Goal: Information Seeking & Learning: Learn about a topic

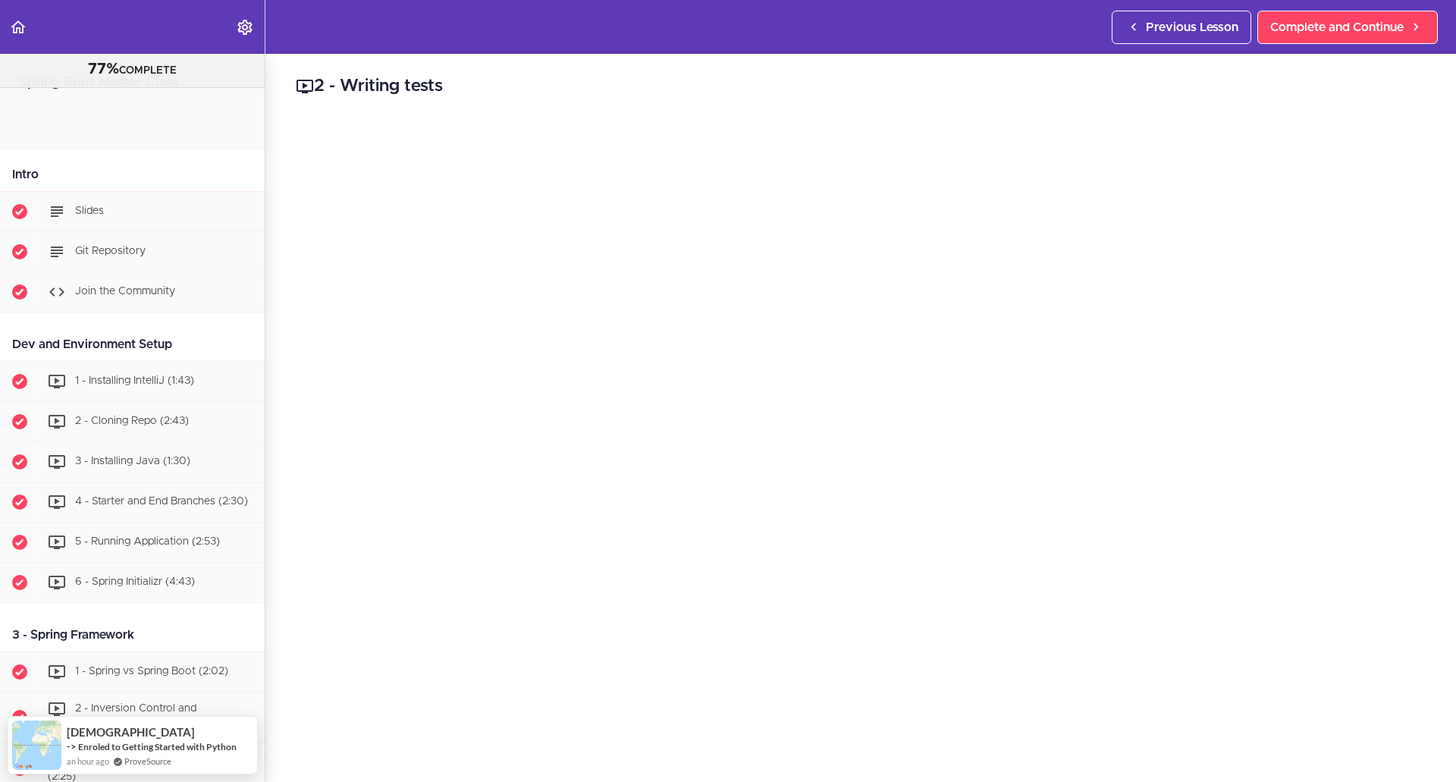
scroll to position [6465, 0]
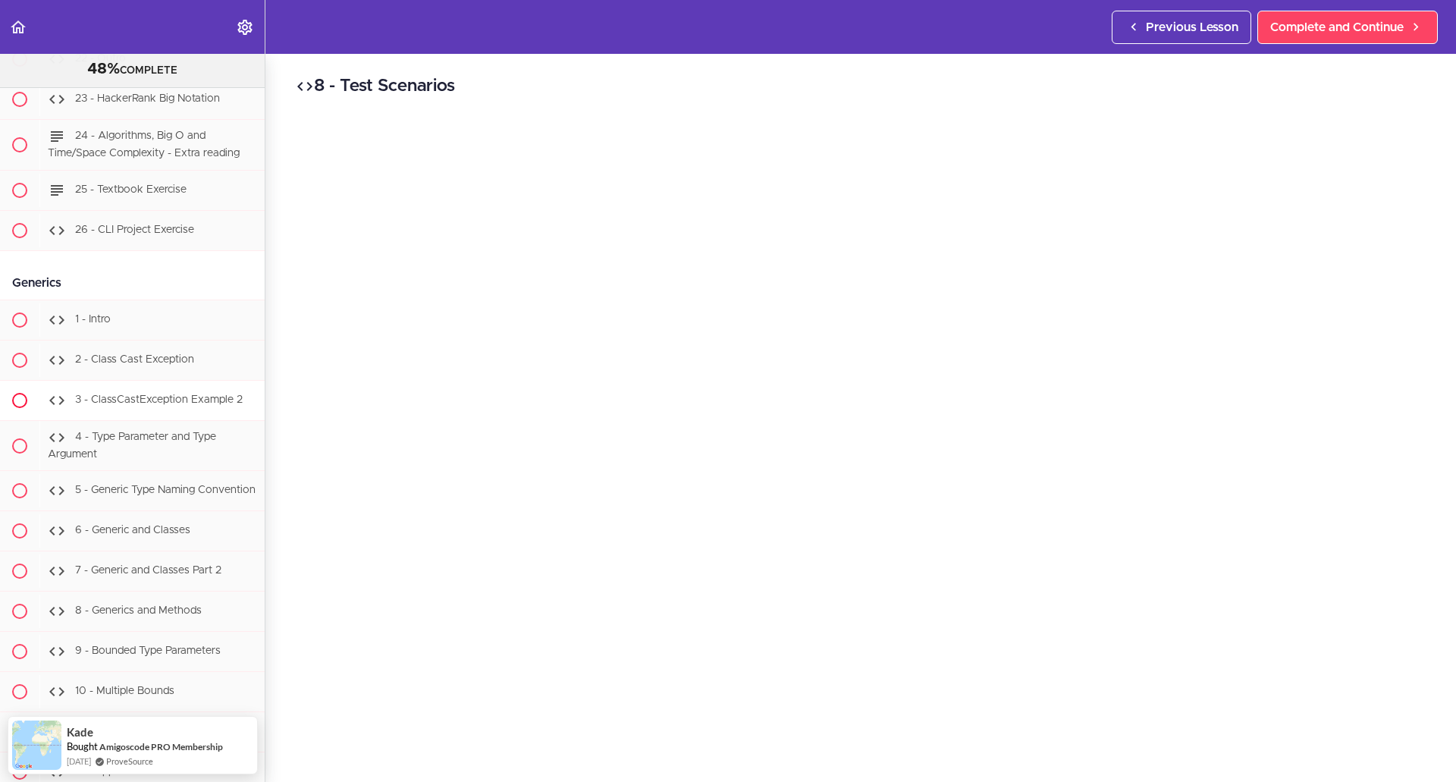
scroll to position [11558, 0]
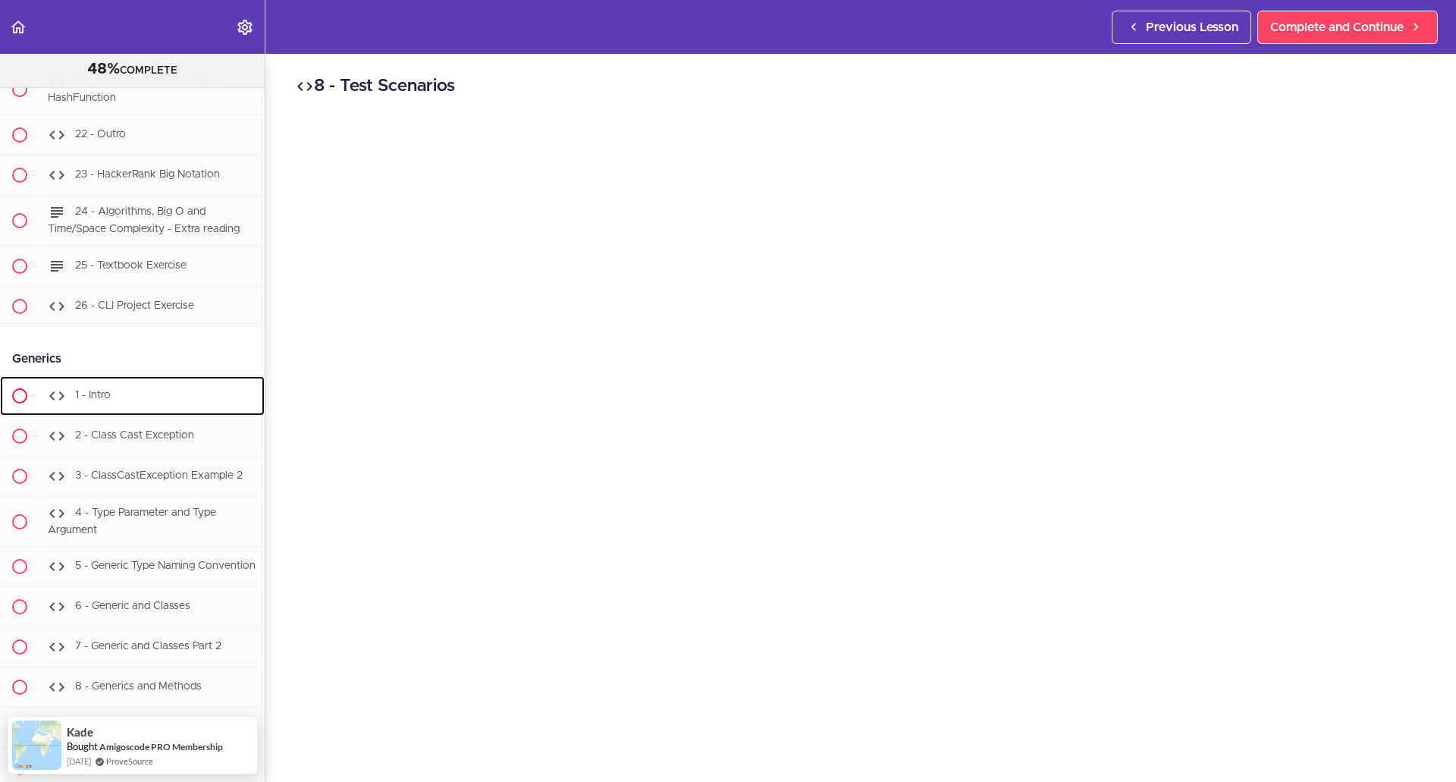
click at [143, 413] on div "1 - Intro" at bounding box center [151, 395] width 225 height 33
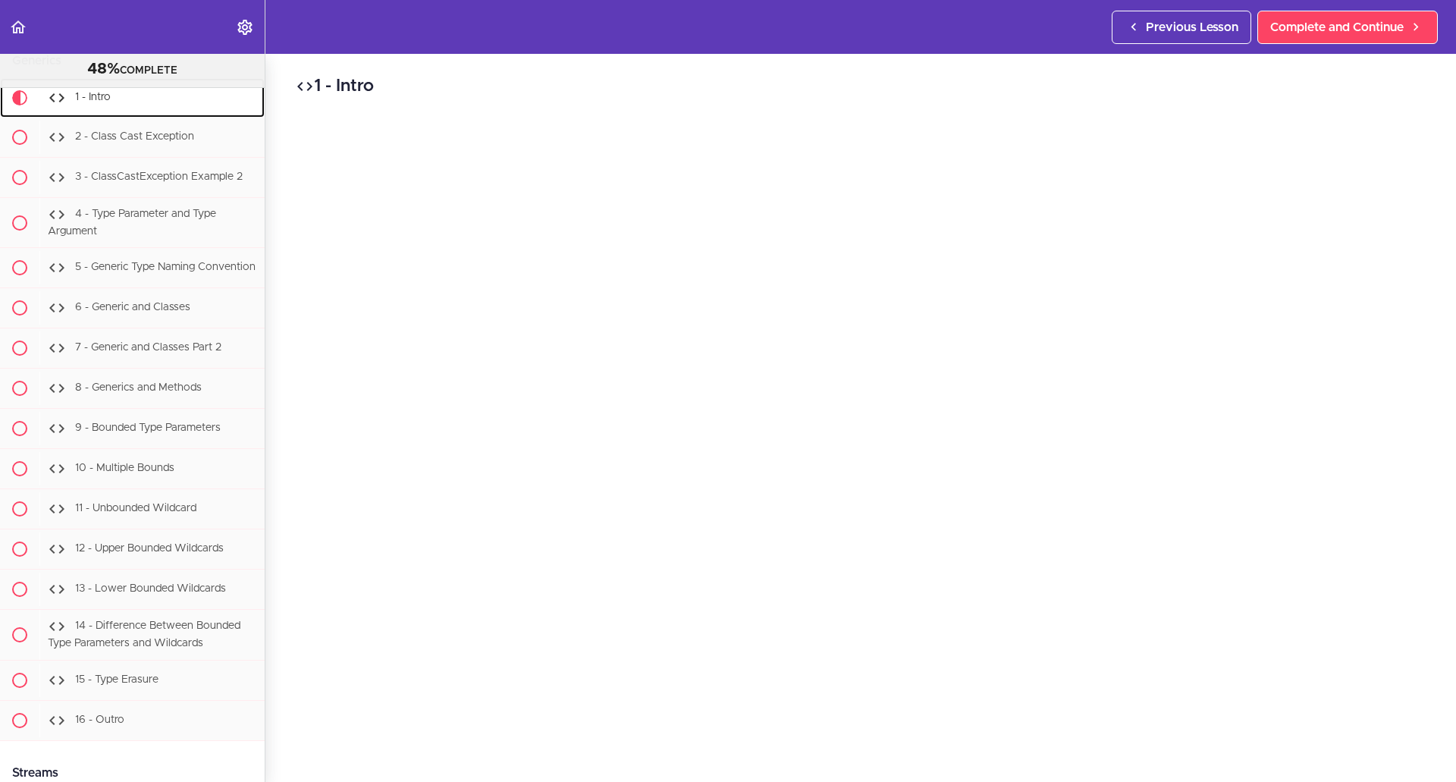
scroll to position [11906, 0]
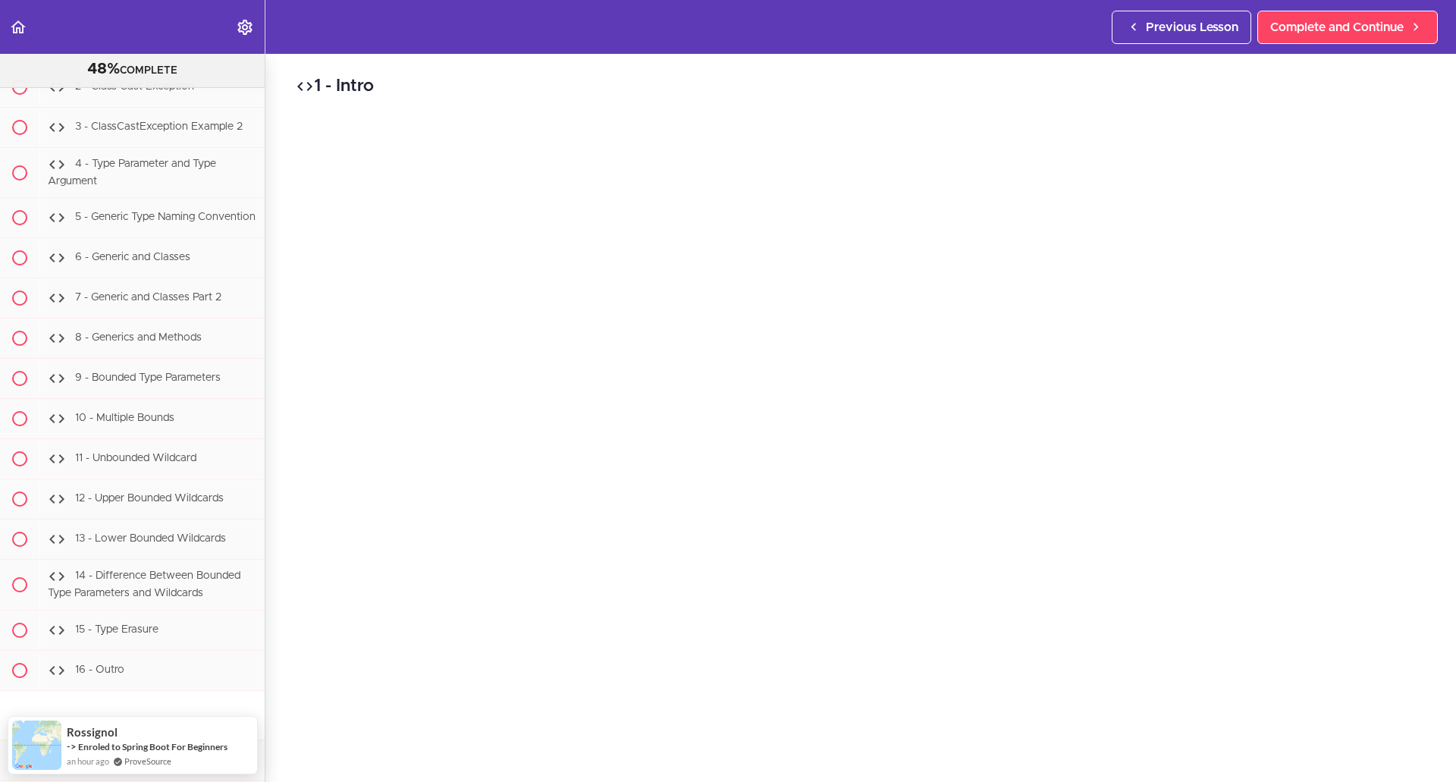
click at [862, 758] on div "1 - Intro Complete and Continue 1 - Follow us on LinkedIn 2 - Subscribe to our …" at bounding box center [860, 418] width 1191 height 728
click at [127, 92] on span "2 - Class Cast Exception" at bounding box center [134, 86] width 119 height 11
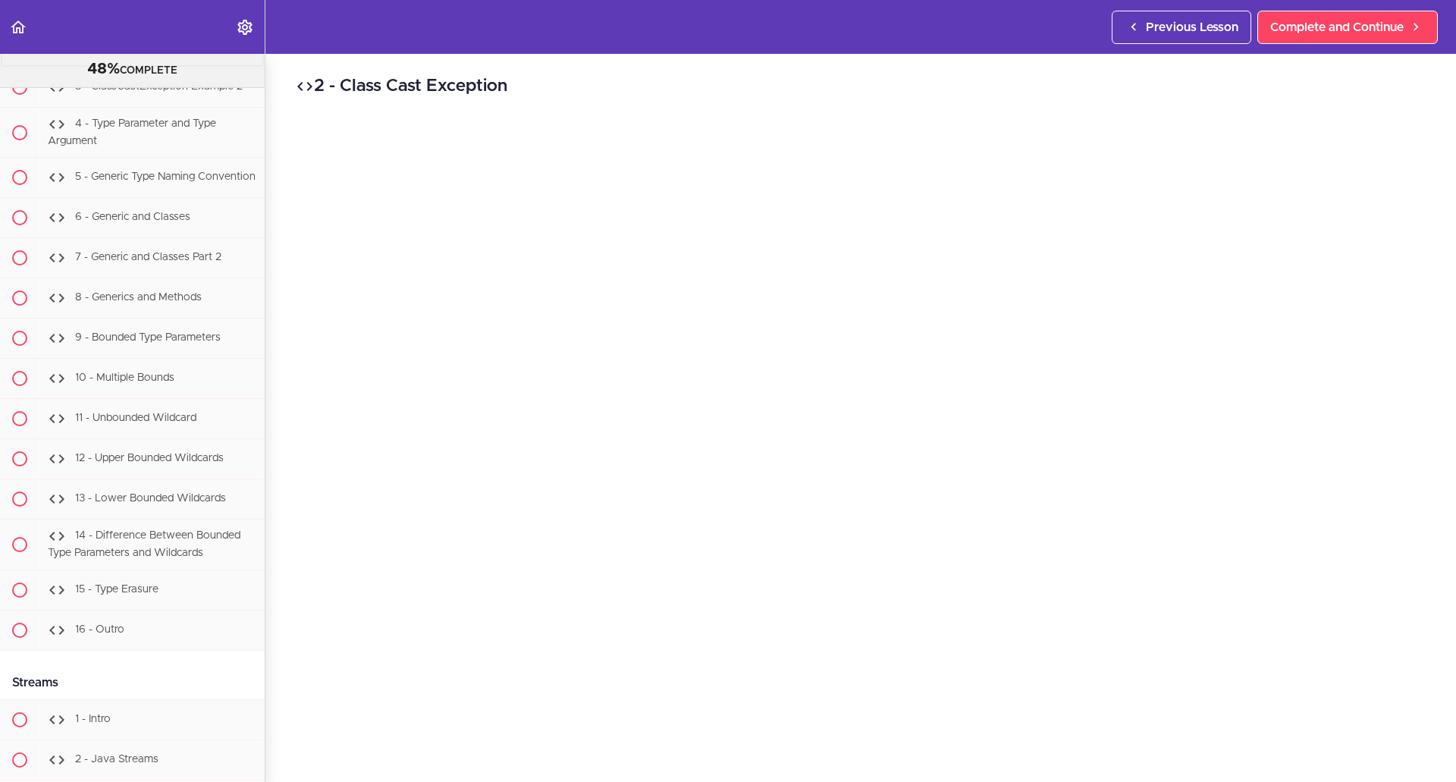
scroll to position [11947, 0]
click at [1338, 36] on span "Complete and Continue" at bounding box center [1336, 27] width 133 height 18
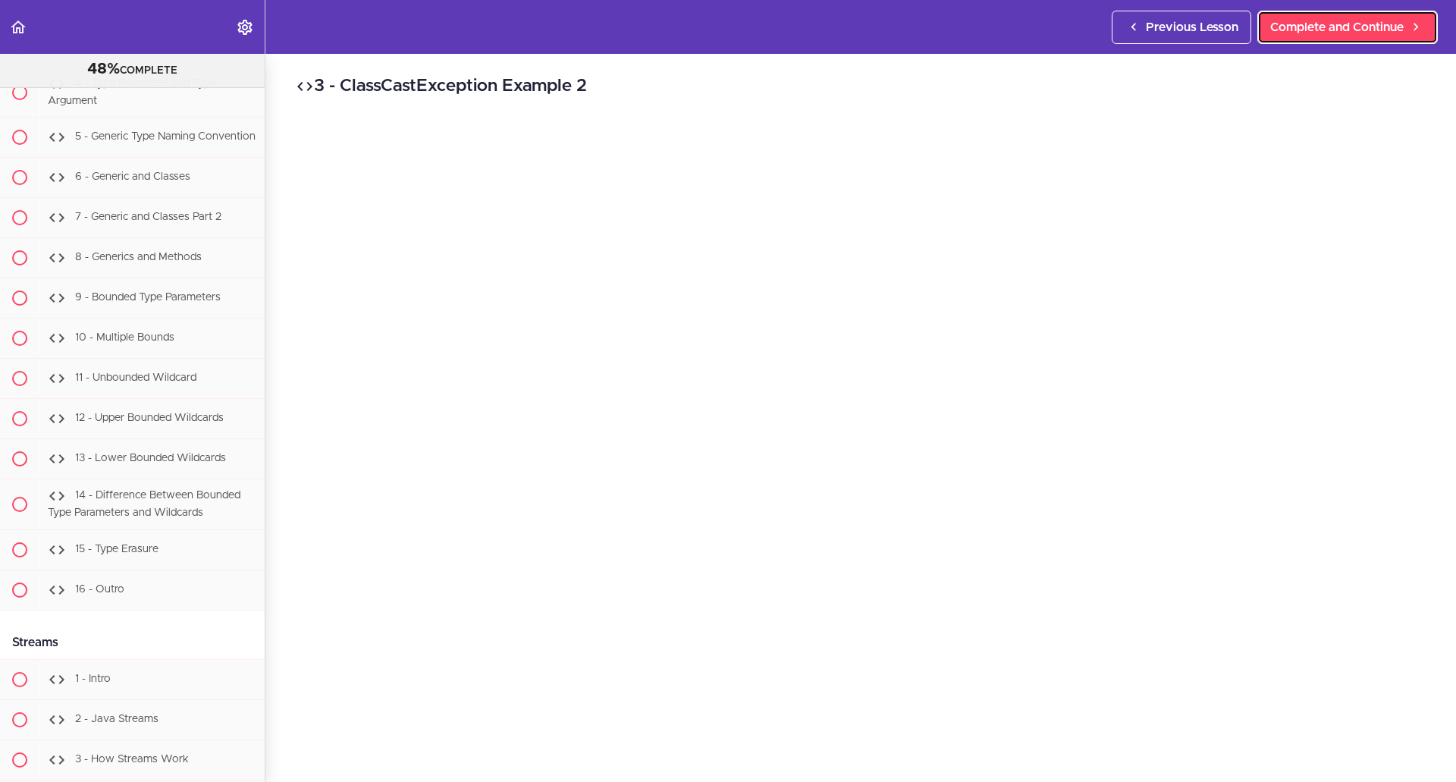
scroll to position [11987, 0]
click at [1386, 30] on span "Complete and Continue" at bounding box center [1336, 27] width 133 height 18
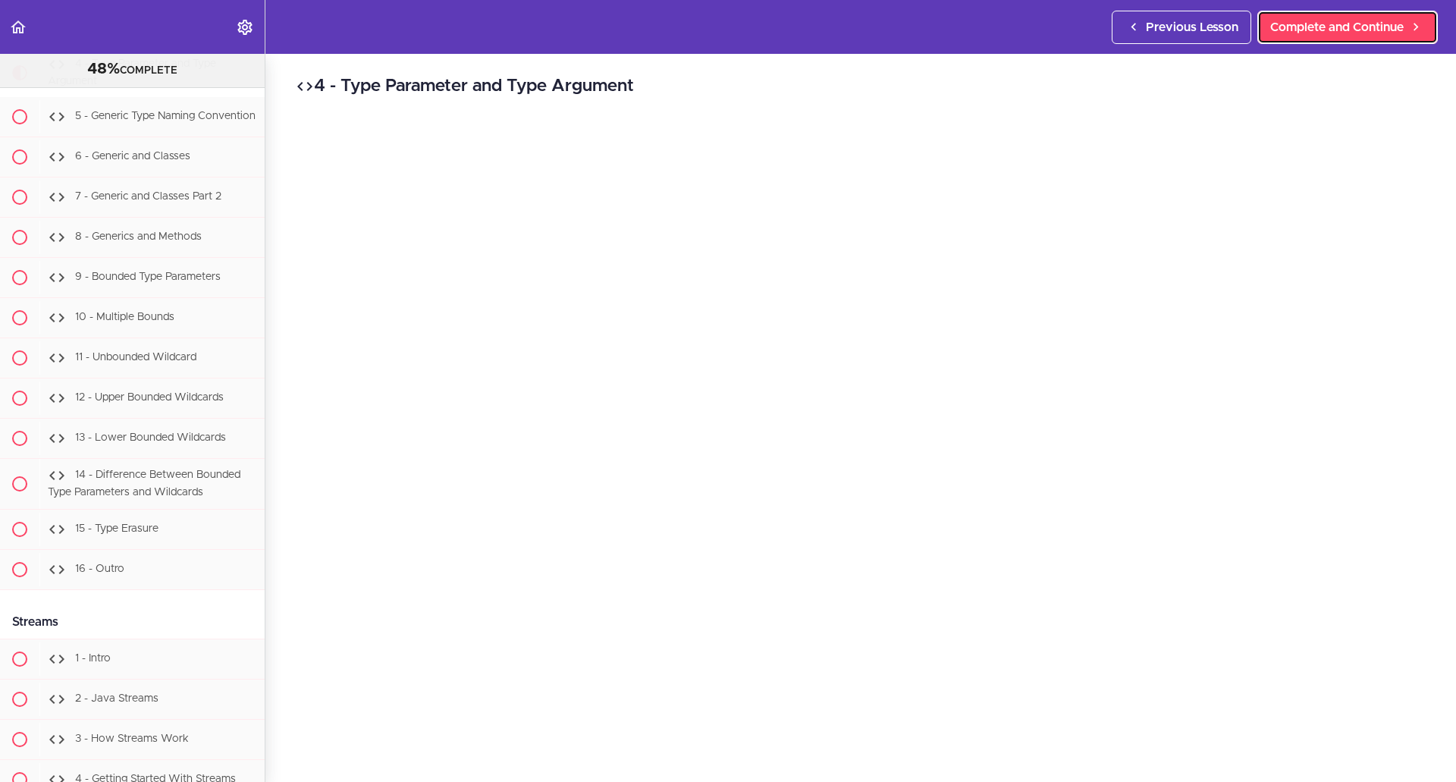
scroll to position [12027, 0]
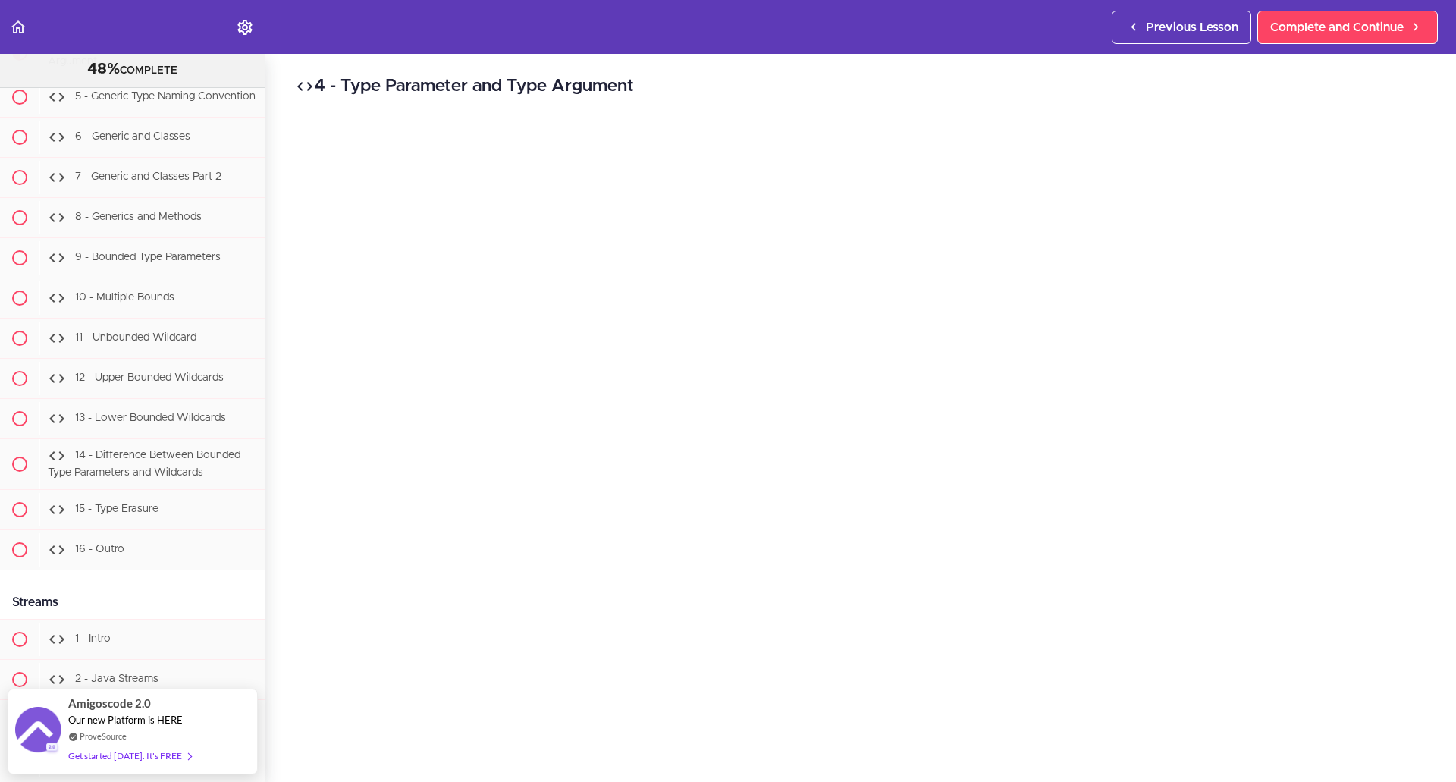
click at [1388, 763] on div "4 - Type Parameter and Type Argument Complete and Continue 1 - Follow us on Lin…" at bounding box center [860, 418] width 1191 height 728
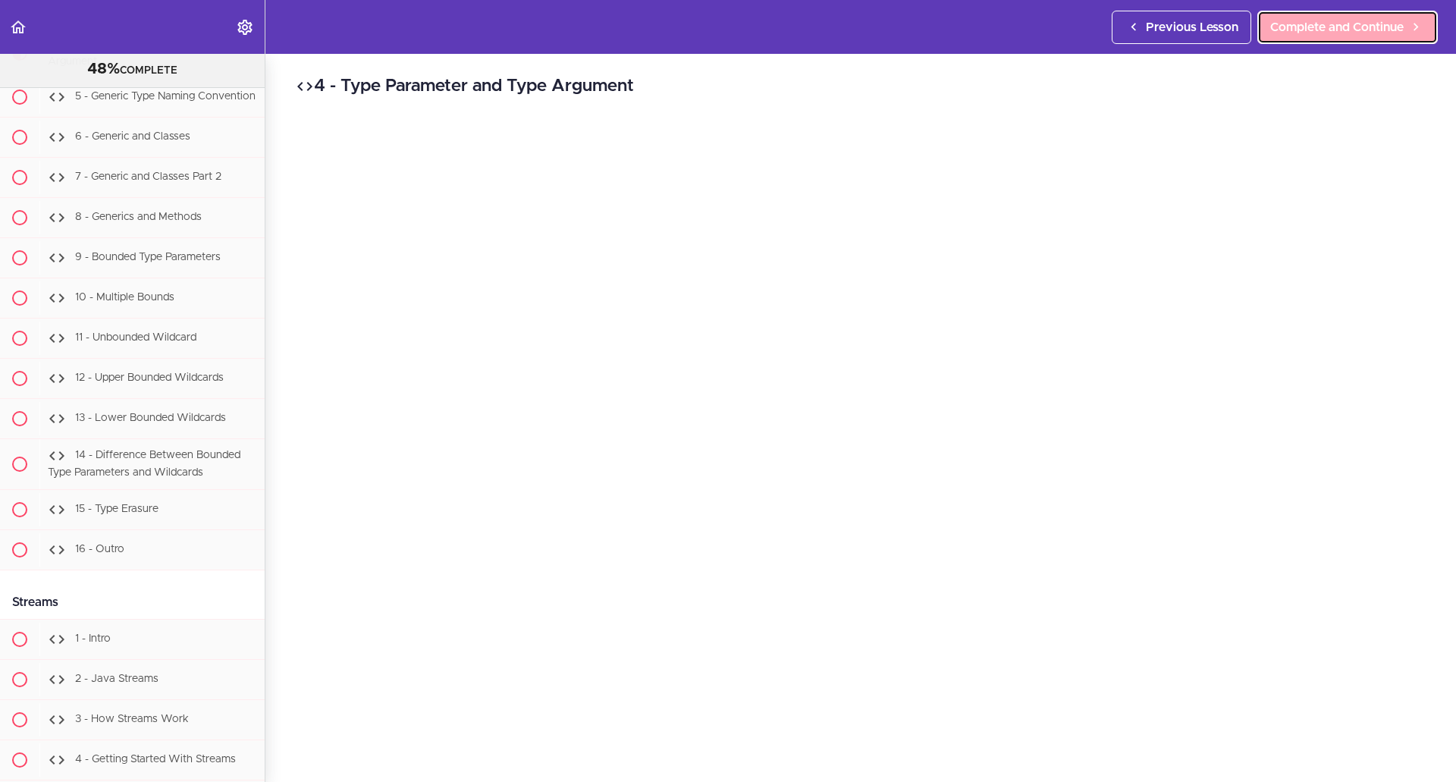
click at [1370, 31] on span "Complete and Continue" at bounding box center [1336, 27] width 133 height 18
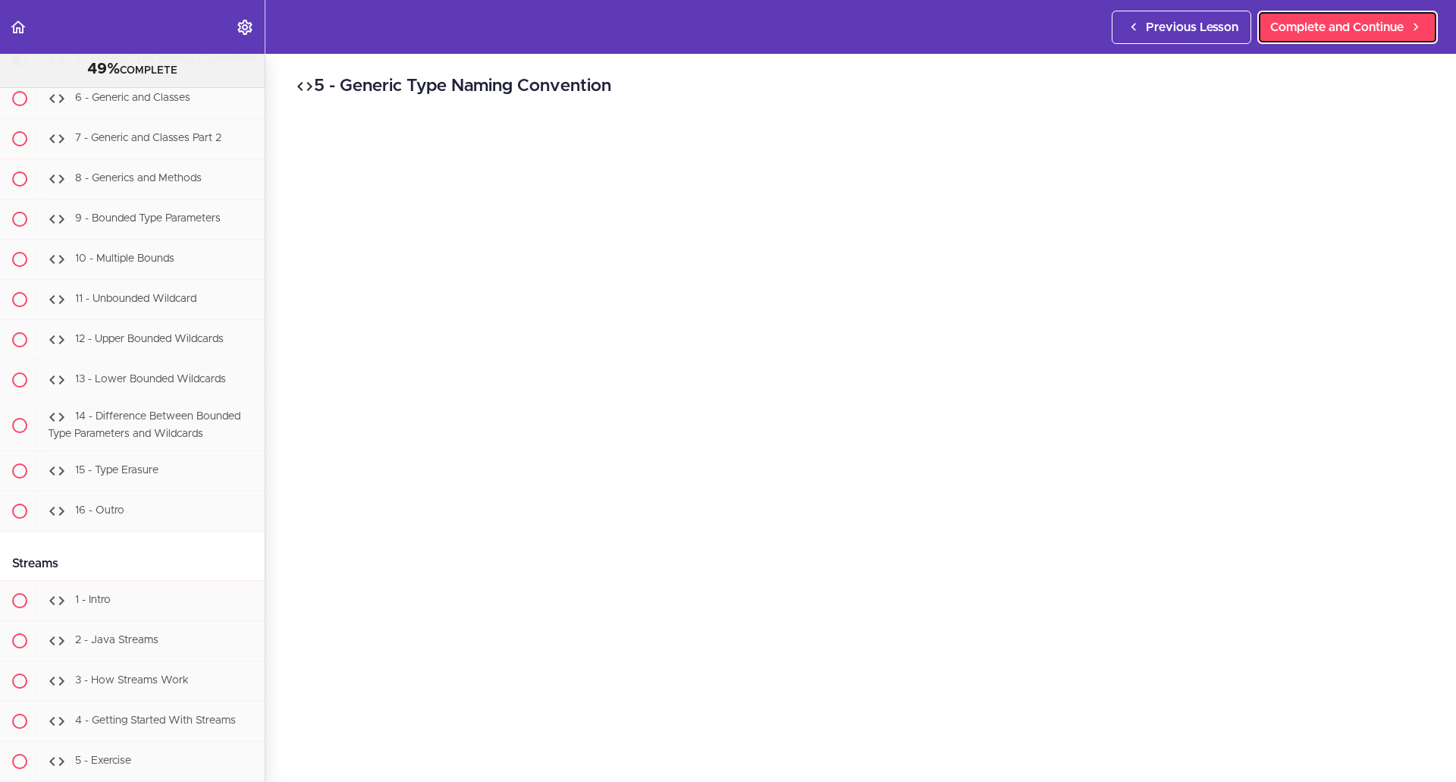
scroll to position [12078, 0]
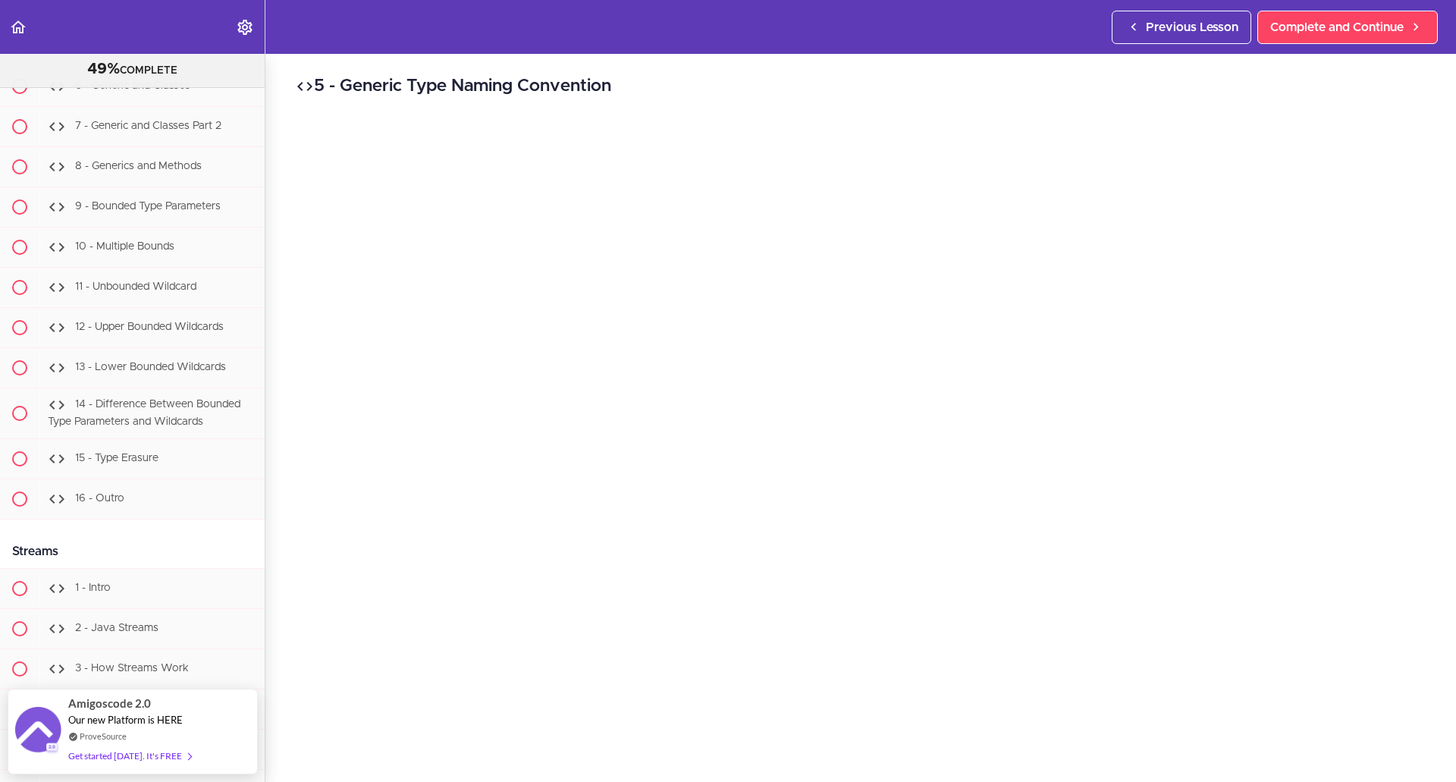
click at [1179, 762] on div "5 - Generic Type Naming Convention Complete and Continue 1 - Follow us on Linke…" at bounding box center [860, 418] width 1191 height 728
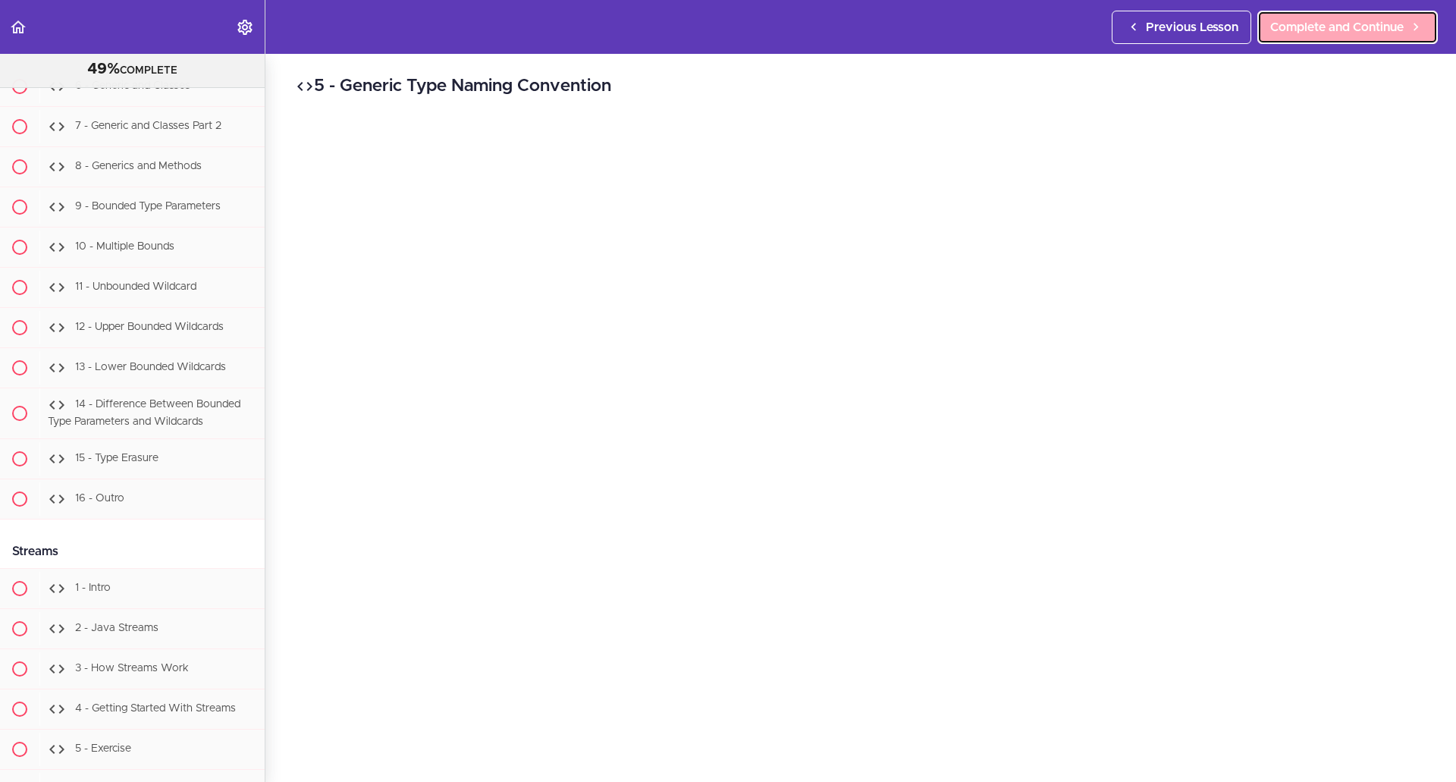
click at [1348, 30] on span "Complete and Continue" at bounding box center [1336, 27] width 133 height 18
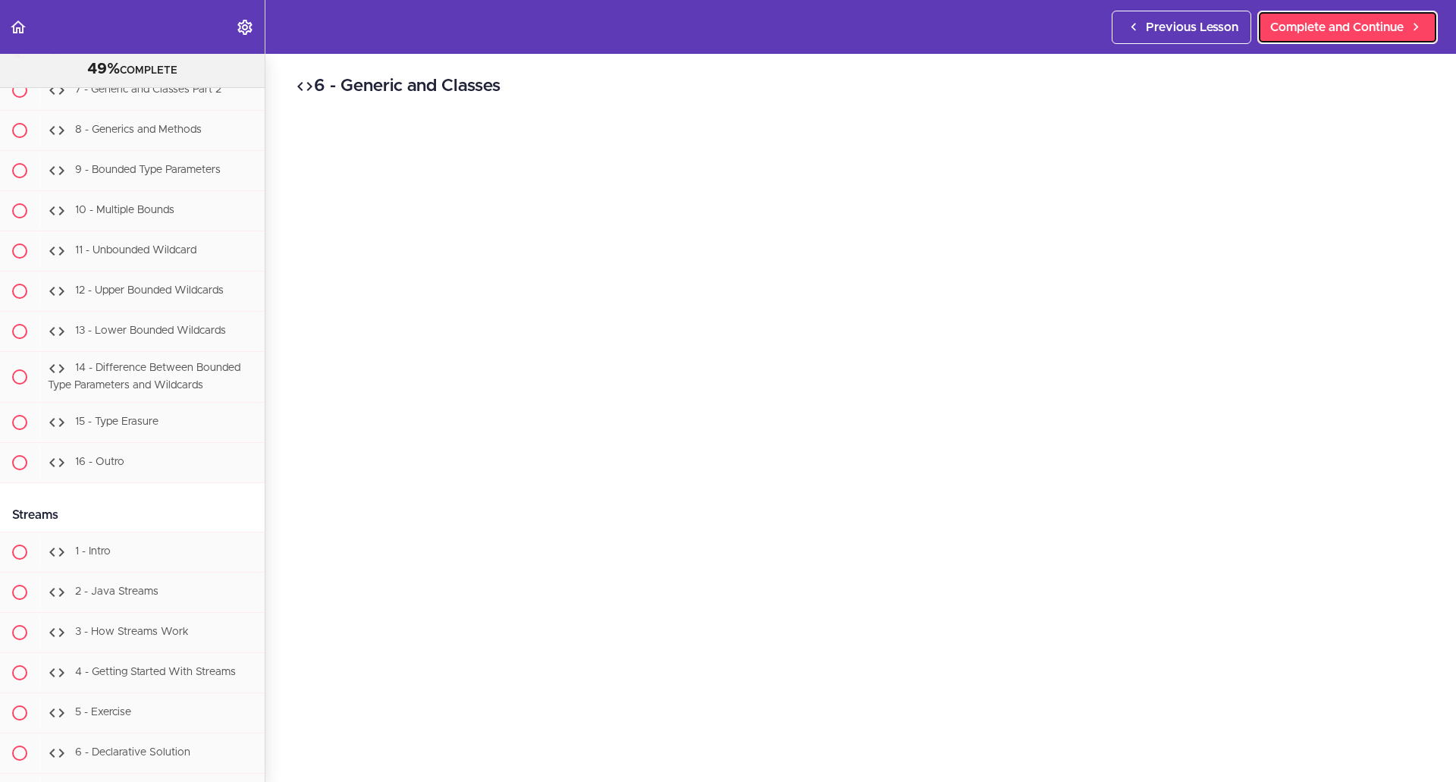
scroll to position [12129, 0]
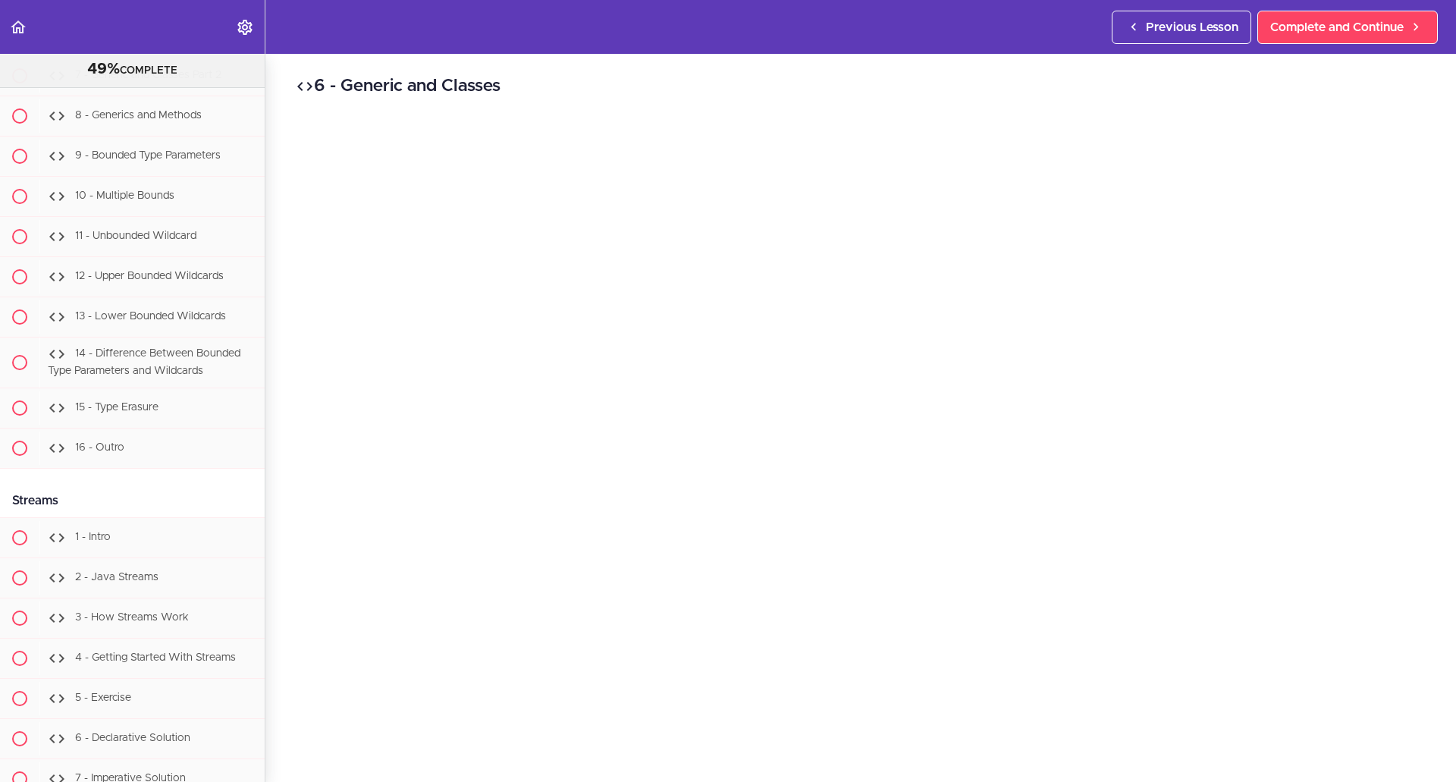
click at [1307, 71] on div "6 - Generic and Classes Complete and Continue 1 - Follow us on LinkedIn 2 - Sub…" at bounding box center [860, 418] width 1191 height 728
click at [1375, 20] on span "Complete and Continue" at bounding box center [1336, 27] width 133 height 18
click at [1322, 29] on span "Complete and Continue" at bounding box center [1336, 27] width 133 height 18
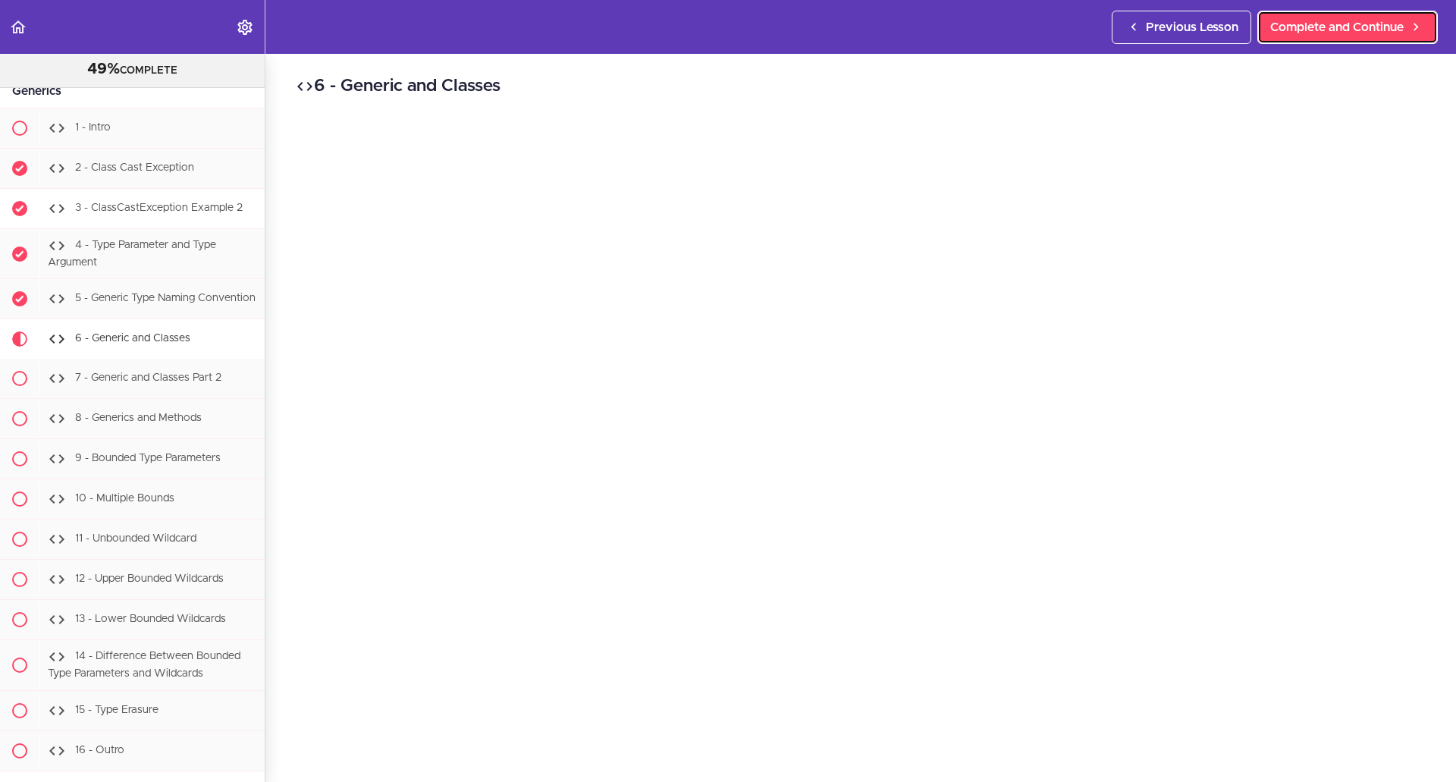
scroll to position [11825, 0]
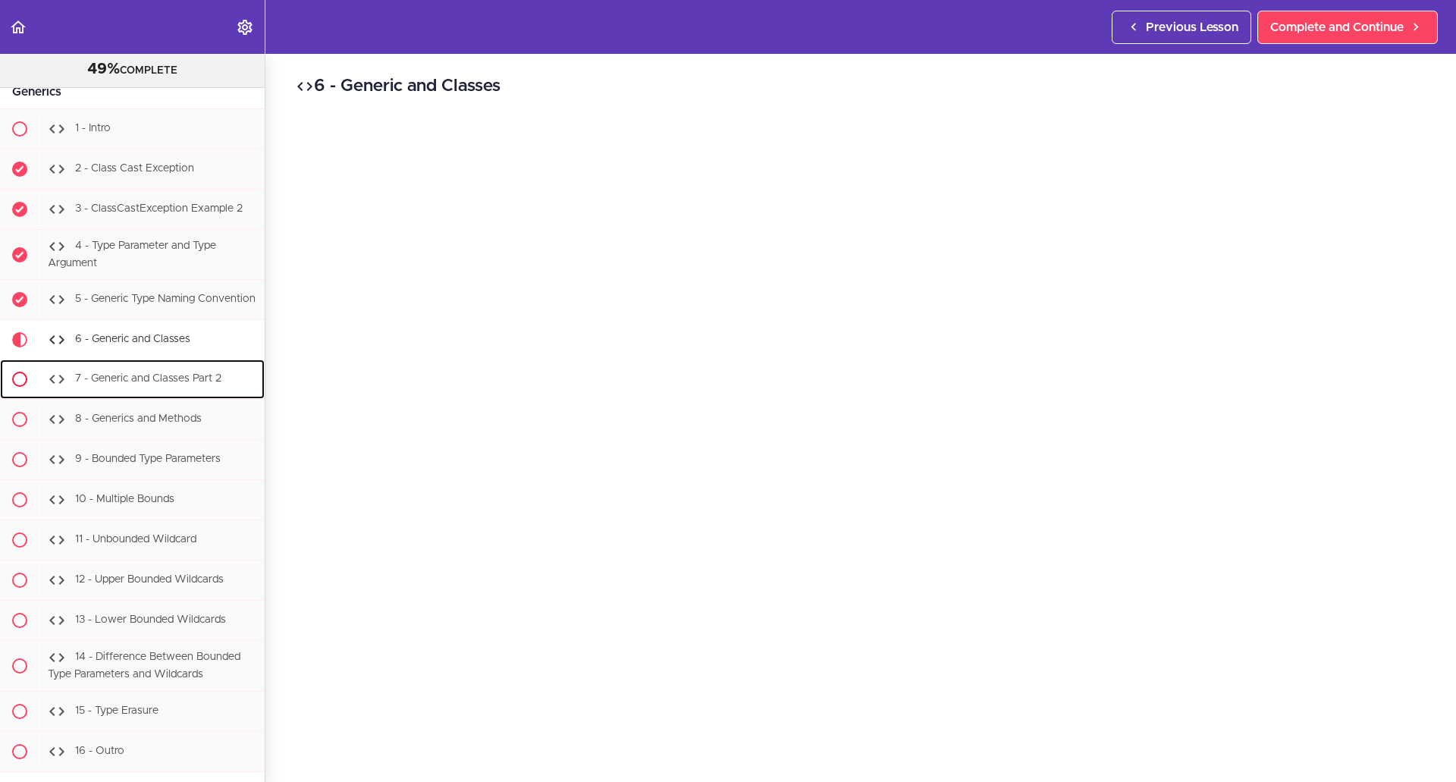
click at [108, 396] on div "7 - Generic and Classes Part 2" at bounding box center [151, 378] width 225 height 33
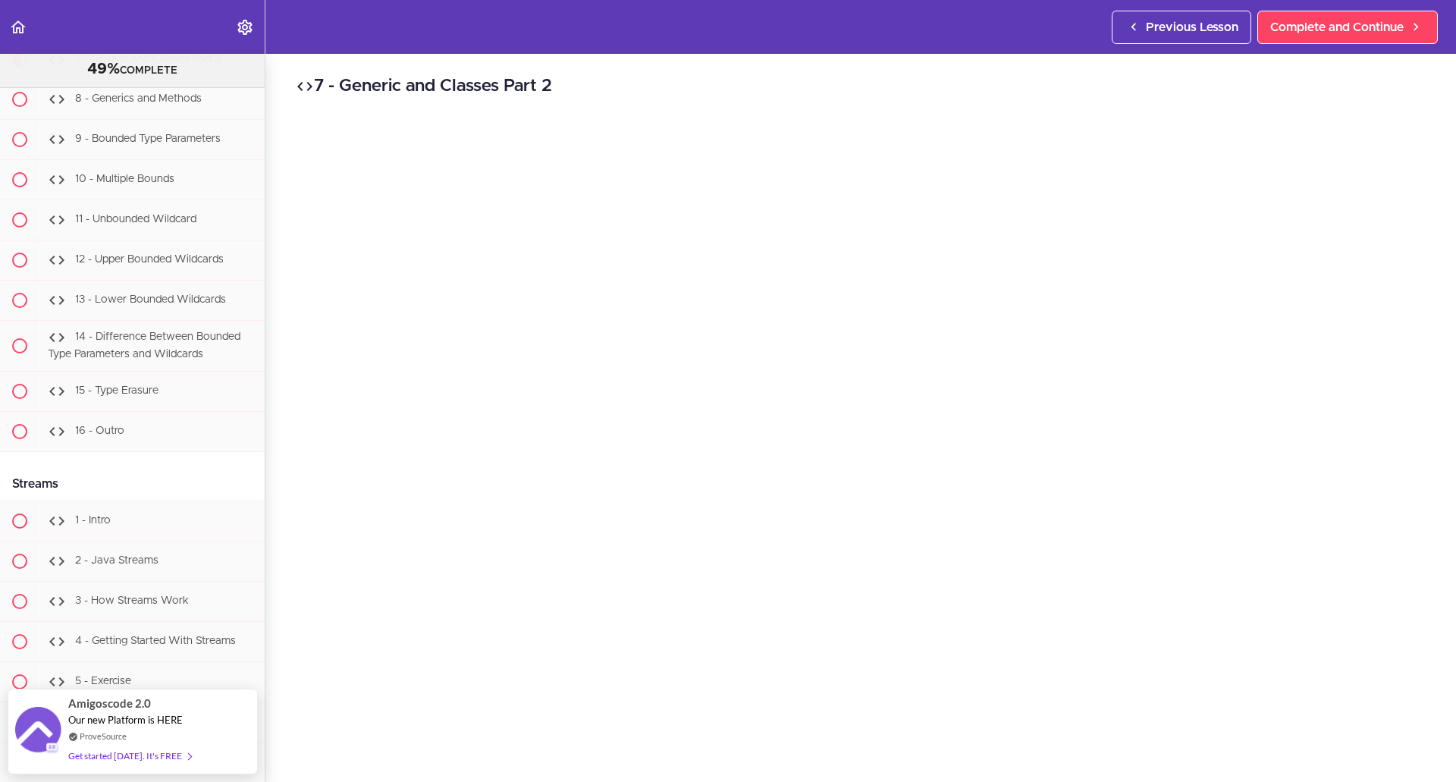
scroll to position [12169, 0]
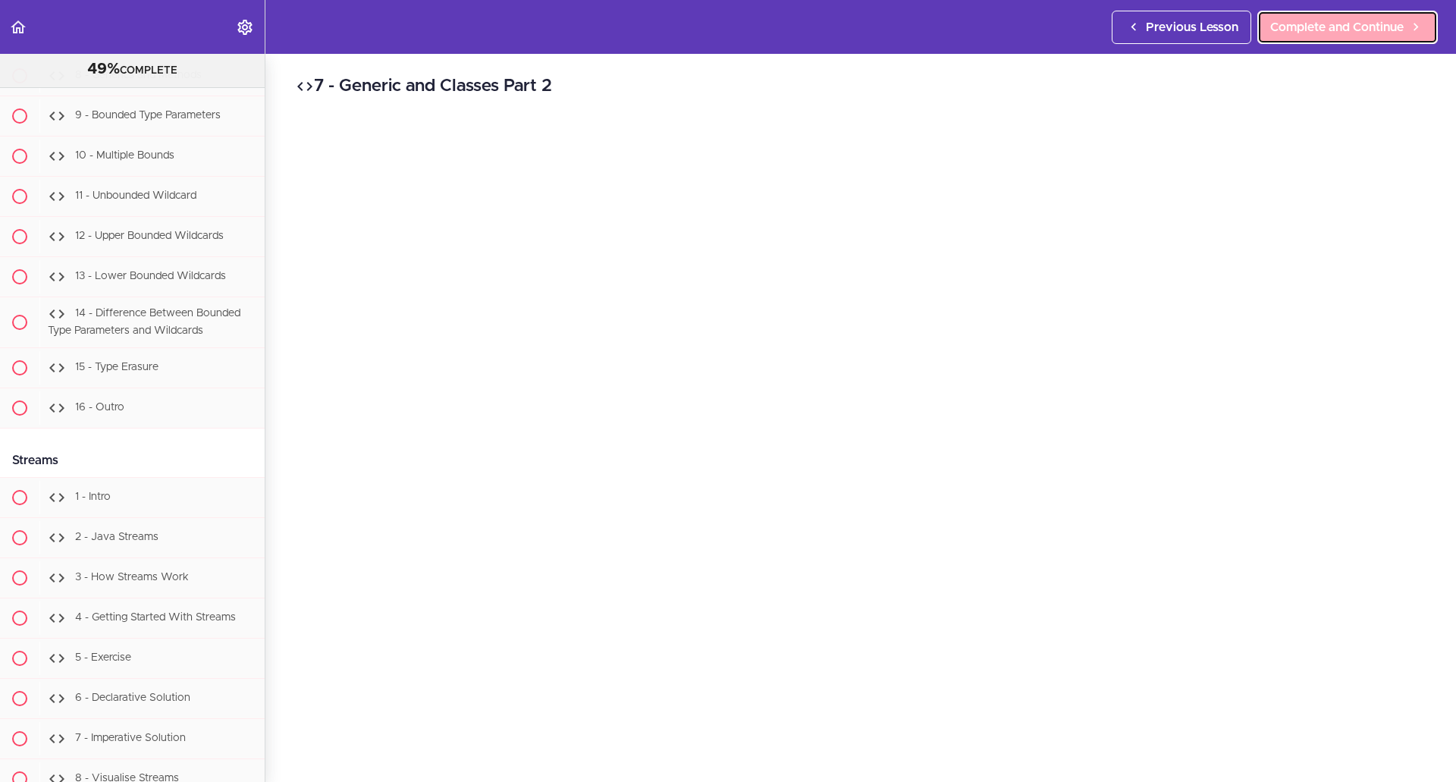
click at [1401, 21] on span "Complete and Continue" at bounding box center [1336, 27] width 133 height 18
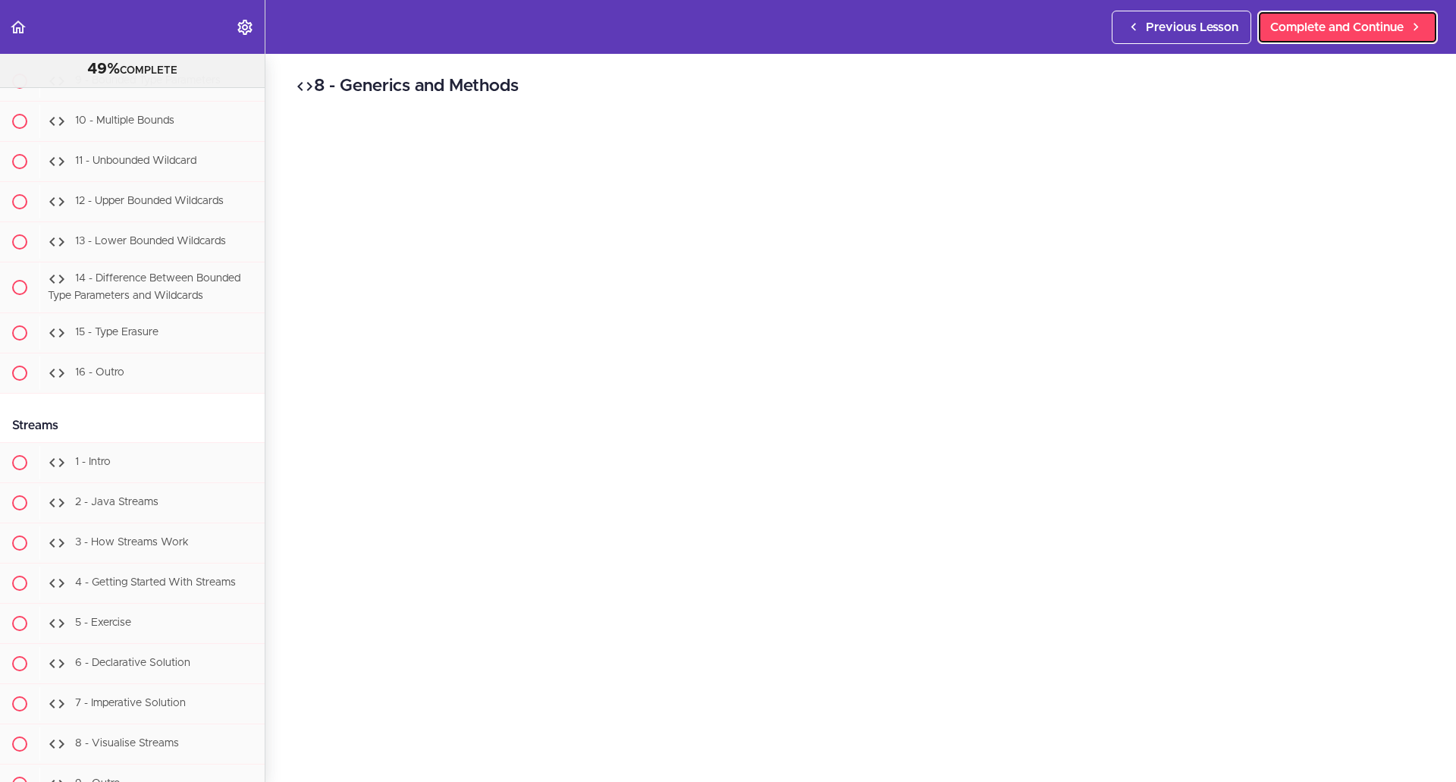
scroll to position [12209, 0]
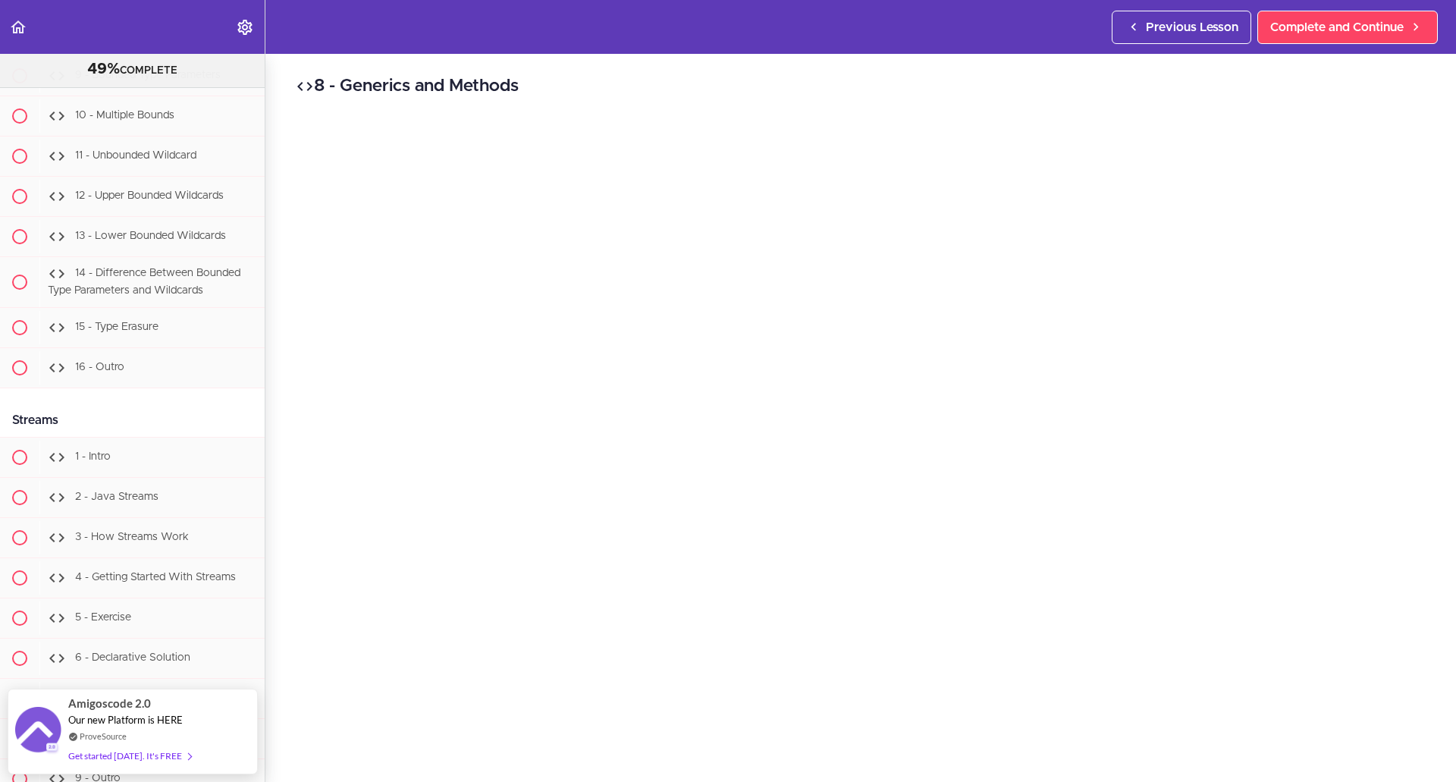
click at [1370, 767] on div "8 - Generics and Methods Complete and Continue 1 - Follow us on LinkedIn 2 - Su…" at bounding box center [860, 418] width 1191 height 728
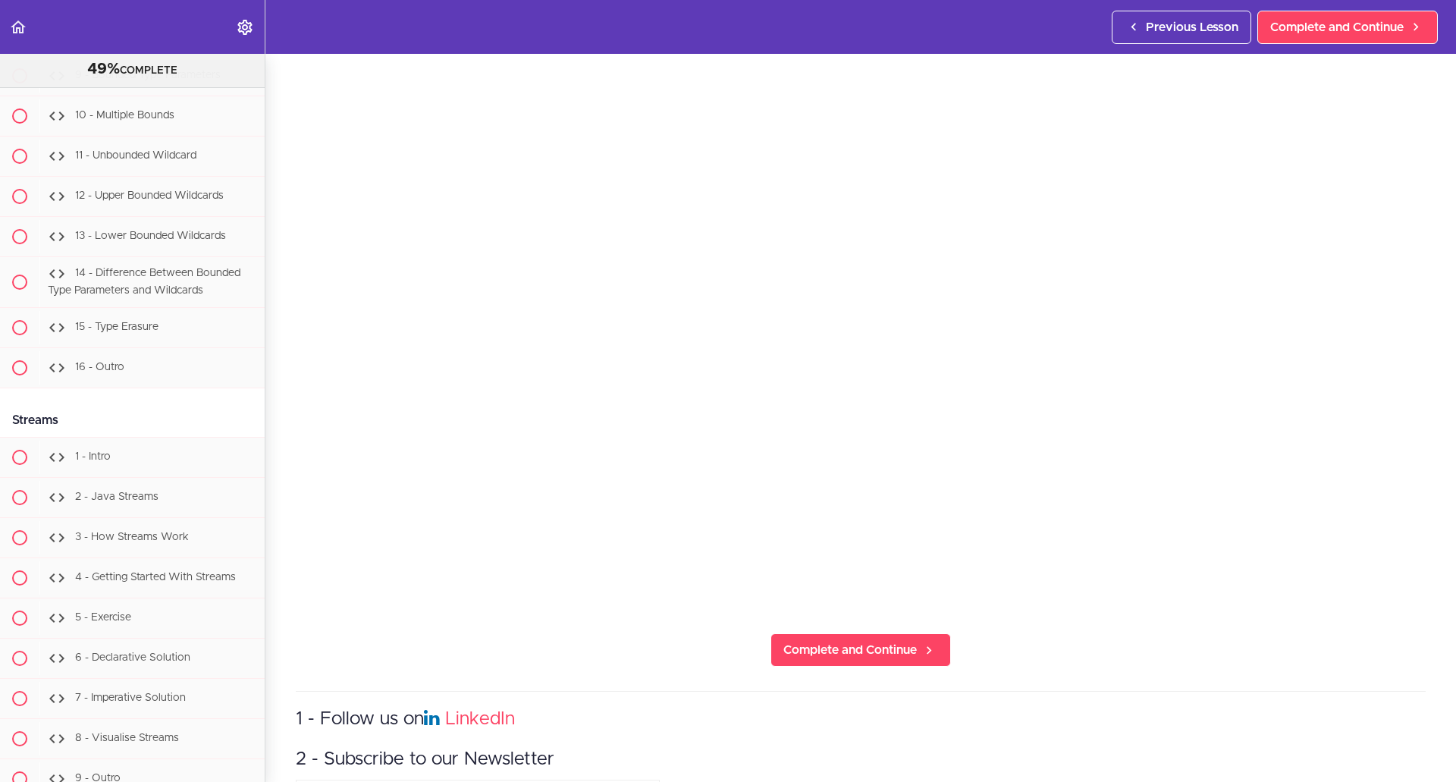
scroll to position [35, 0]
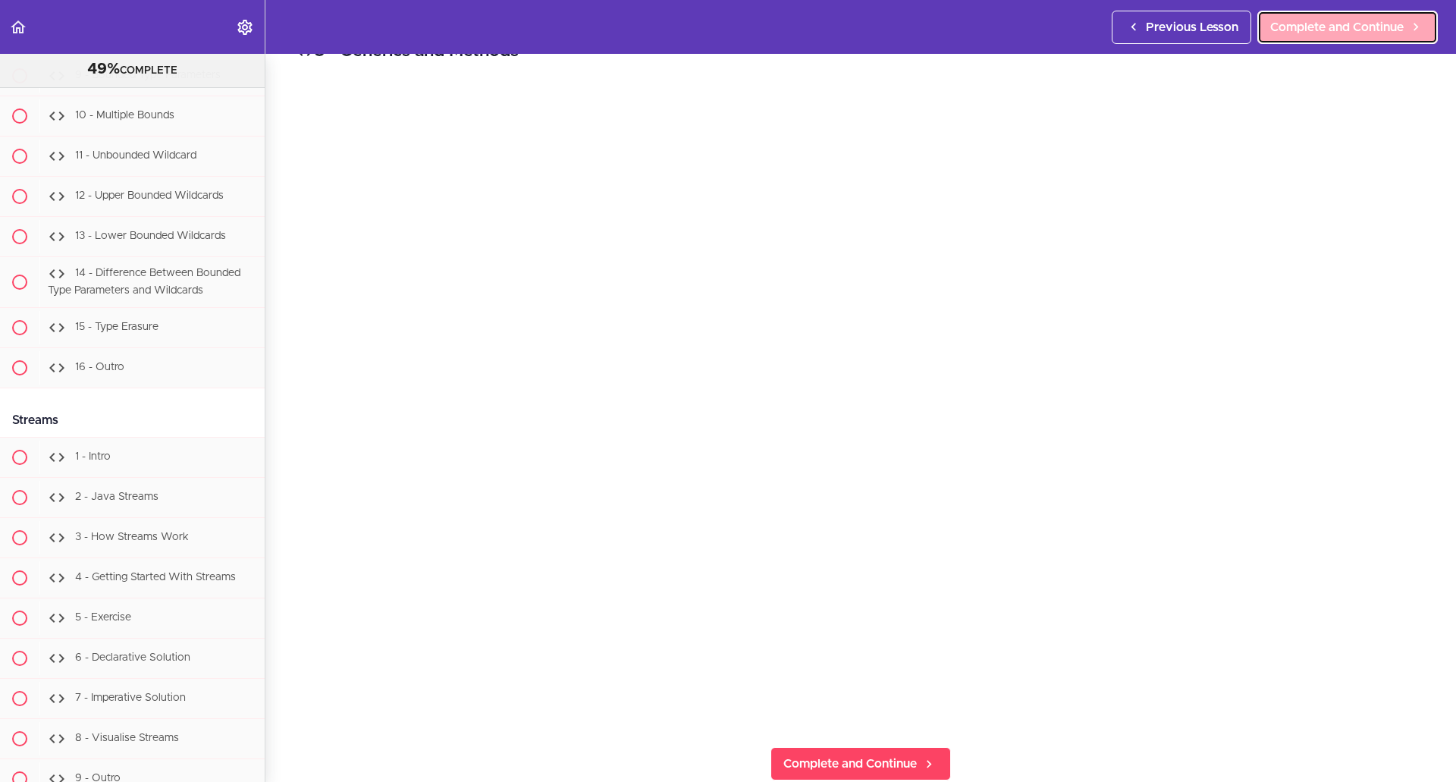
click at [1337, 39] on link "Complete and Continue" at bounding box center [1347, 27] width 180 height 33
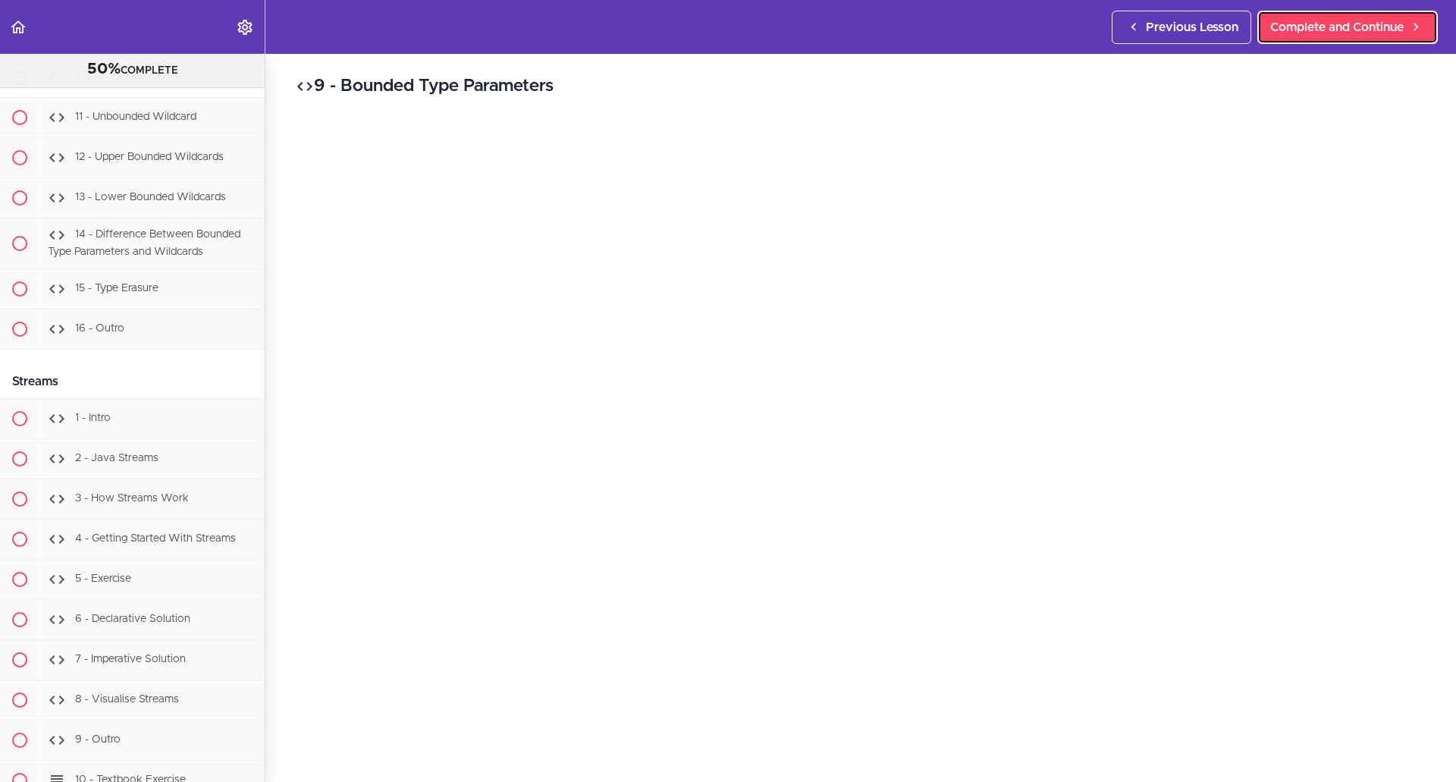
scroll to position [12249, 0]
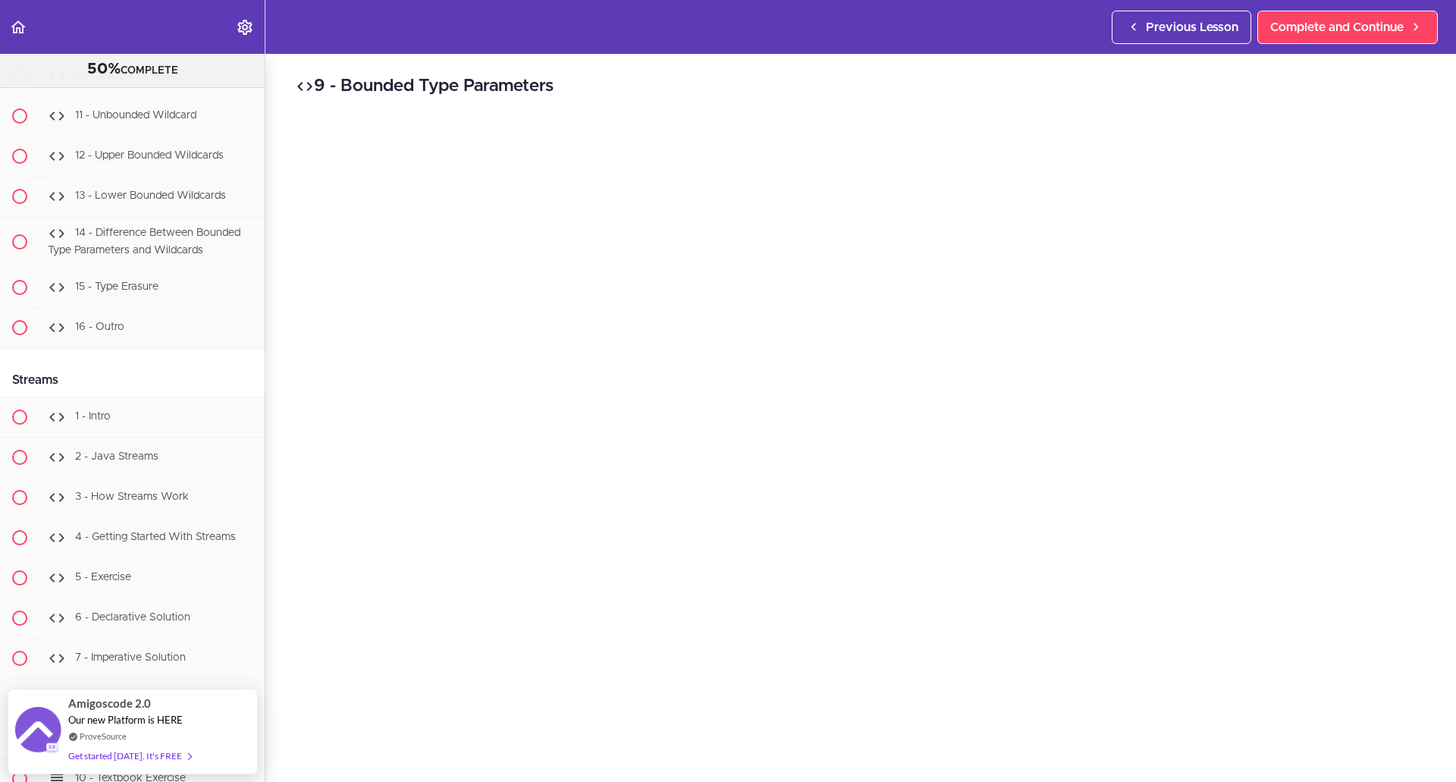
click at [1310, 765] on div "9 - Bounded Type Parameters Complete and Continue 1 - Follow us on LinkedIn 2 -…" at bounding box center [860, 418] width 1191 height 728
click at [577, 761] on div "9 - Bounded Type Parameters Complete and Continue 1 - Follow us on LinkedIn 2 -…" at bounding box center [860, 418] width 1191 height 728
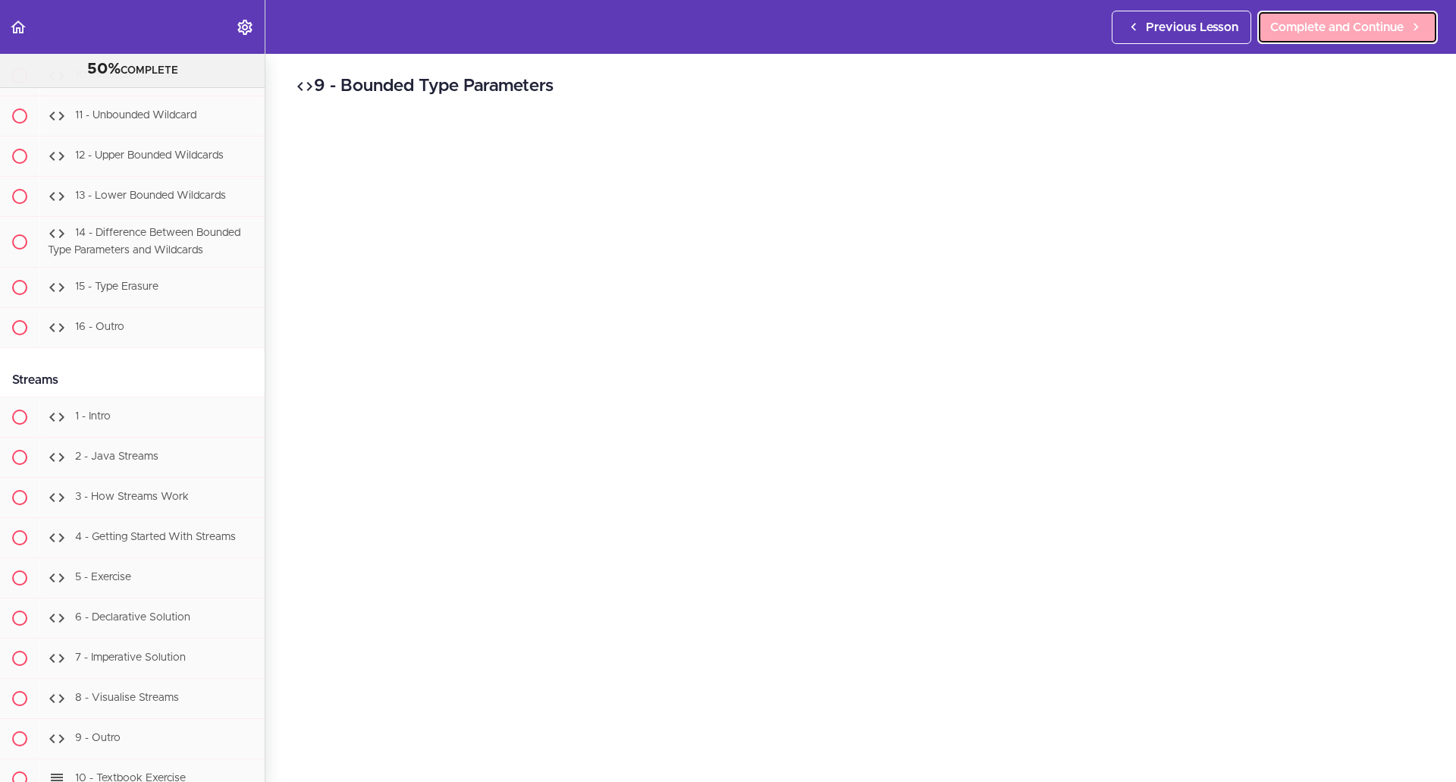
click at [1298, 42] on link "Complete and Continue" at bounding box center [1347, 27] width 180 height 33
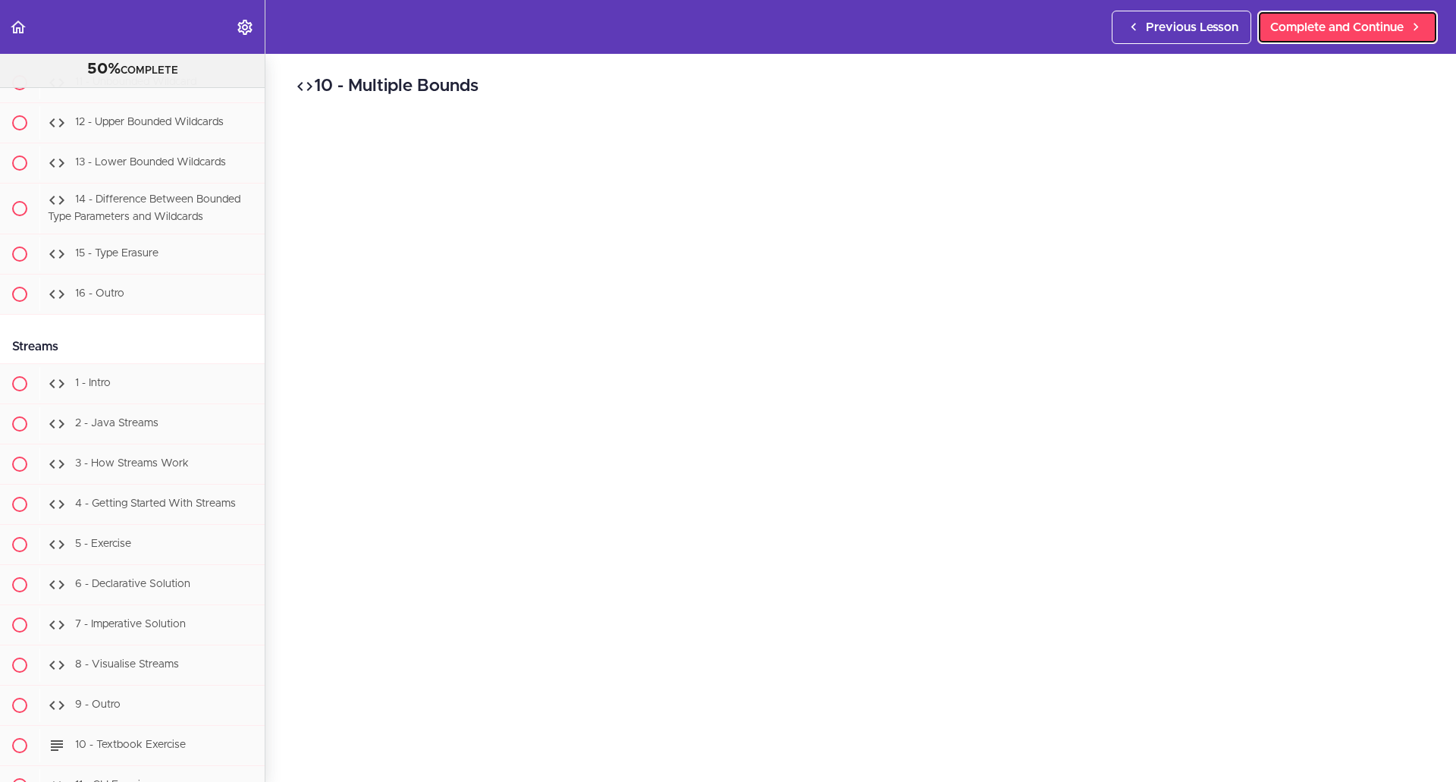
scroll to position [12289, 0]
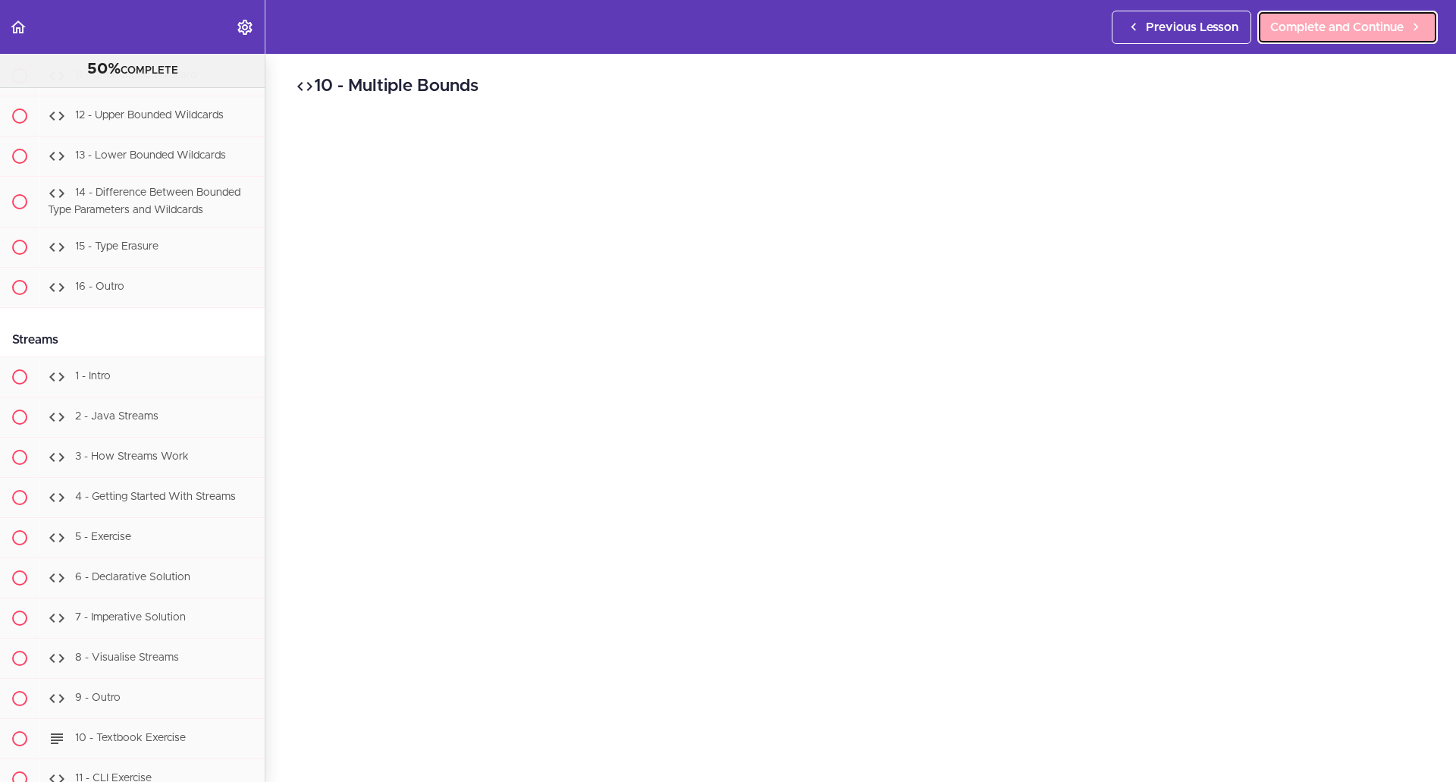
click at [1419, 25] on icon at bounding box center [1416, 27] width 18 height 16
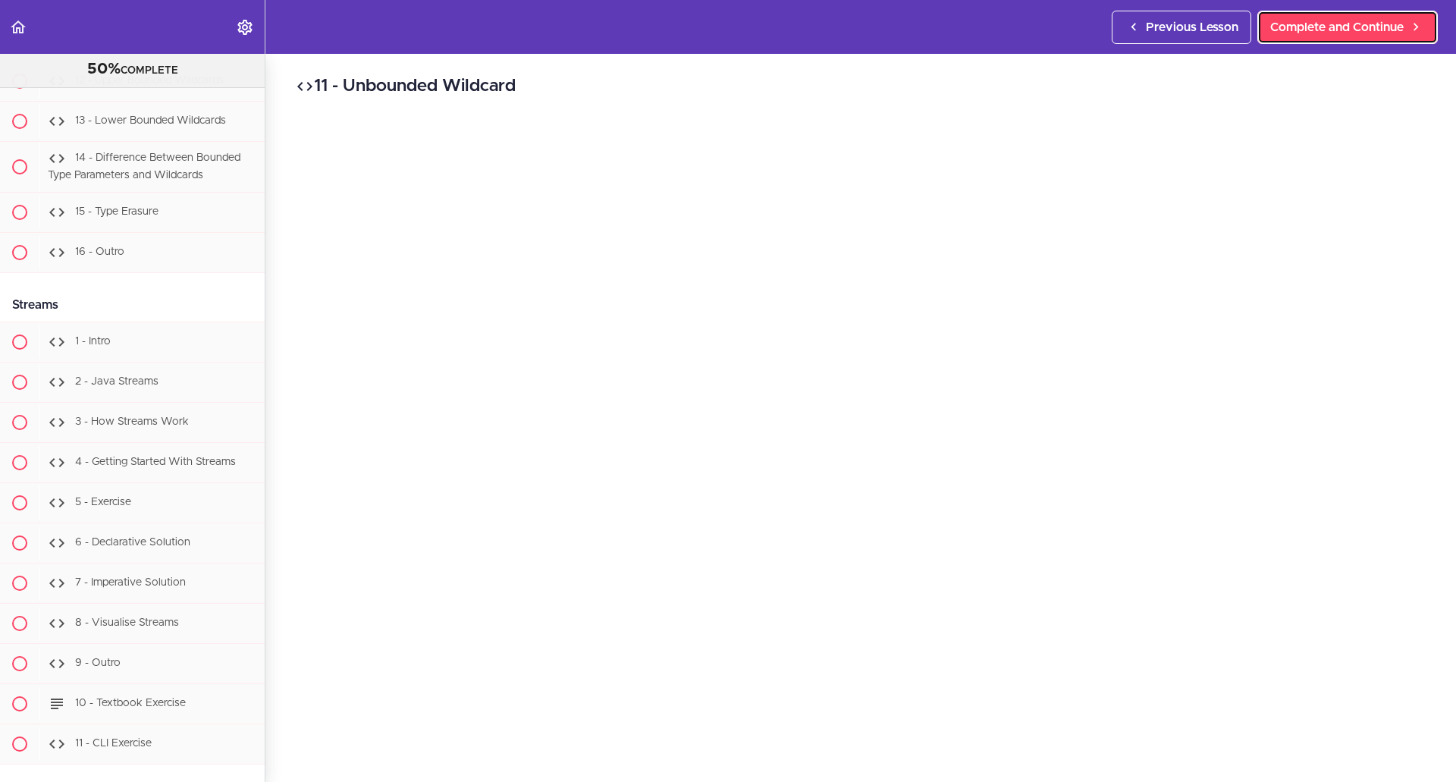
scroll to position [12330, 0]
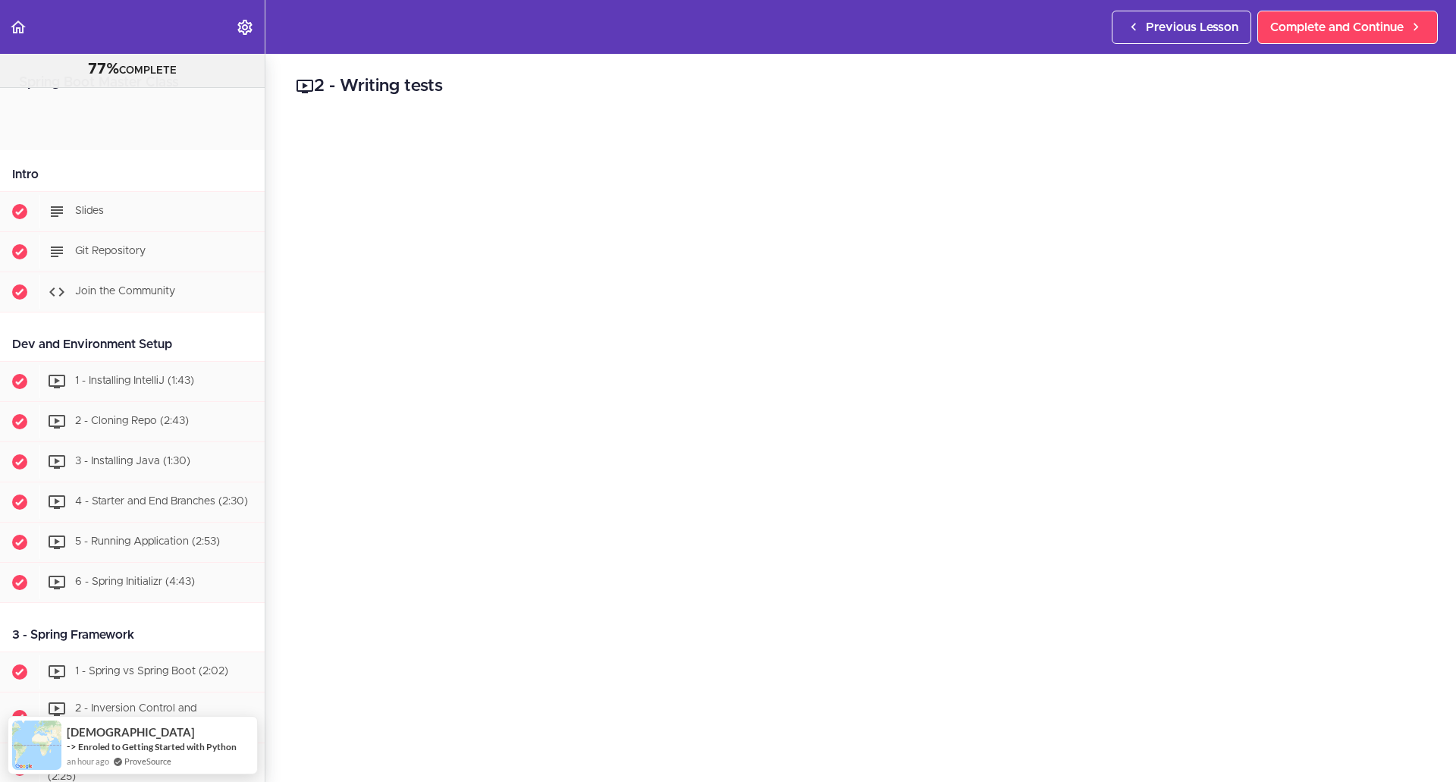
scroll to position [6465, 0]
